Goal: Check status: Check status

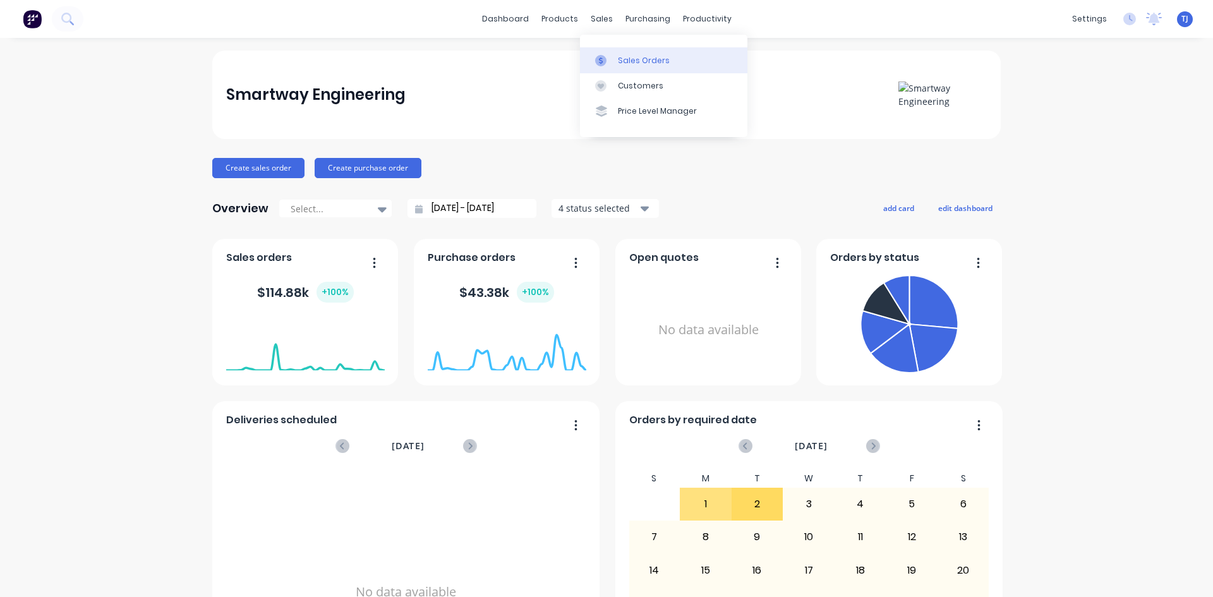
click at [618, 63] on div "Sales Orders" at bounding box center [644, 60] width 52 height 11
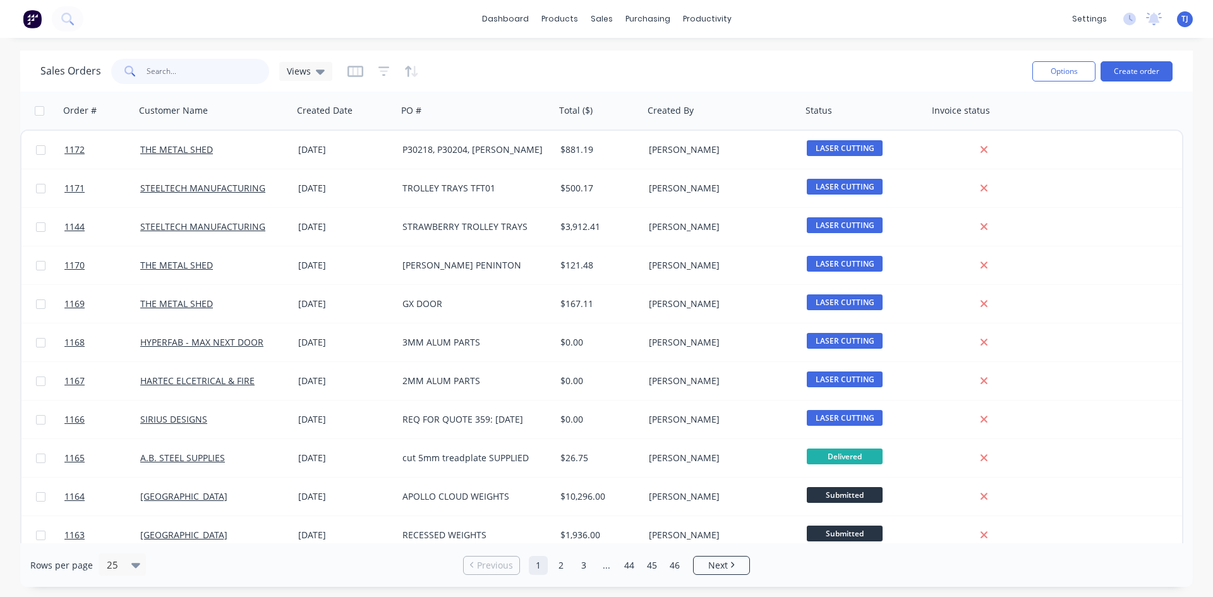
click at [179, 72] on input "text" at bounding box center [208, 71] width 123 height 25
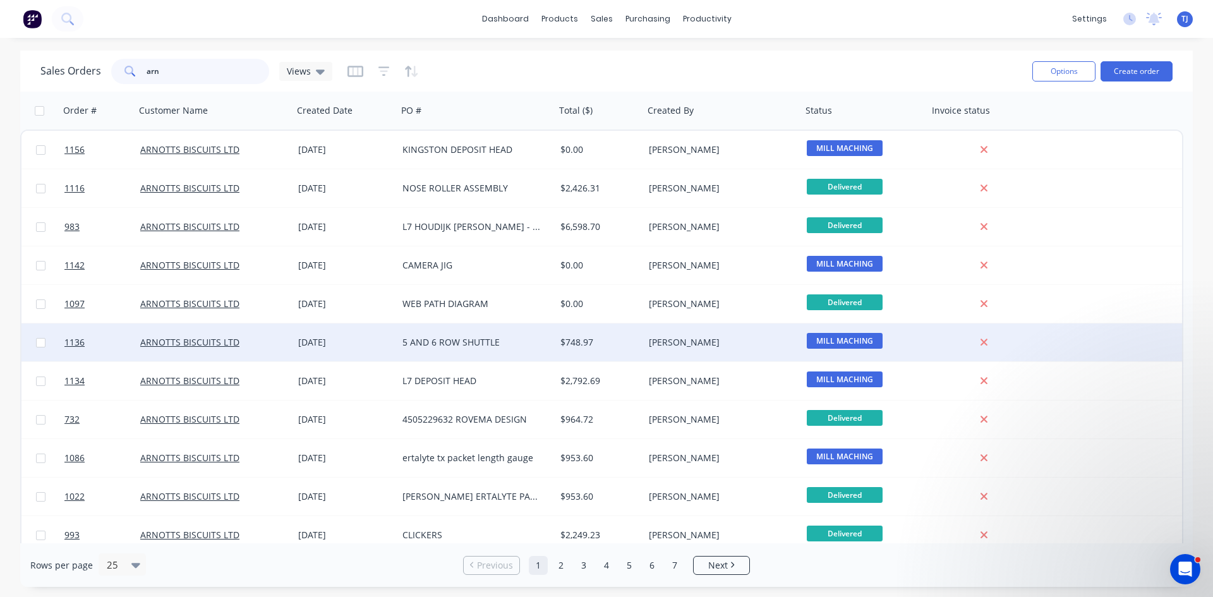
type input "arn"
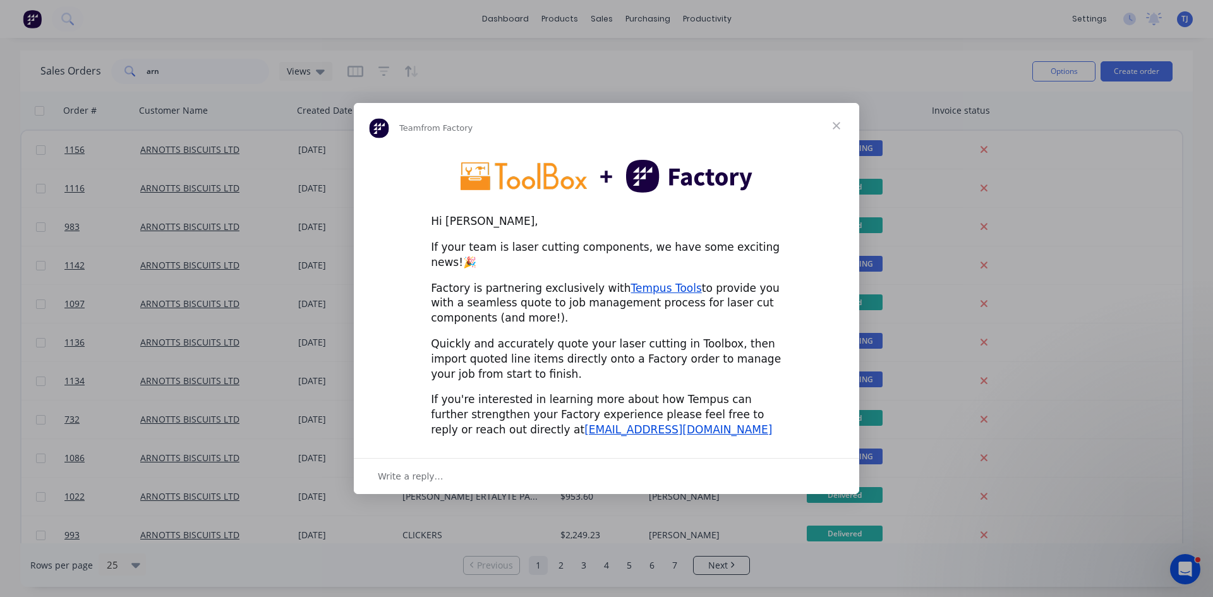
click at [836, 129] on span "Close" at bounding box center [836, 125] width 45 height 45
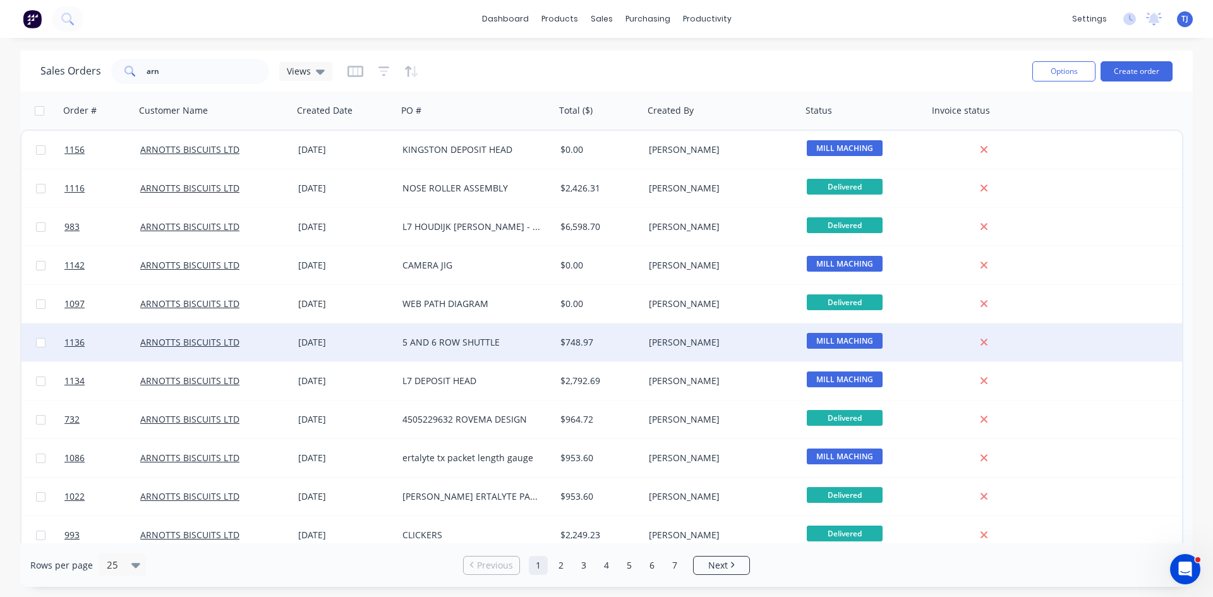
click at [424, 344] on div "5 AND 6 ROW SHUTTLE" at bounding box center [472, 342] width 140 height 13
